Goal: Navigation & Orientation: Go to known website

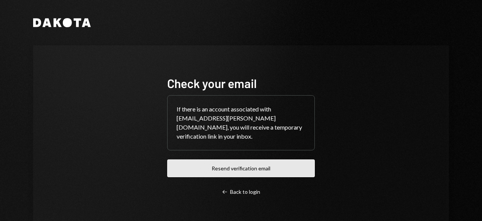
click at [215, 164] on button "Resend verification email" at bounding box center [241, 168] width 148 height 18
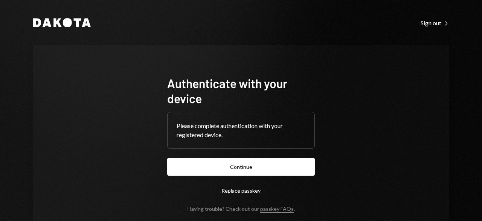
click at [224, 161] on button "Continue" at bounding box center [241, 167] width 148 height 18
